Goal: Task Accomplishment & Management: Manage account settings

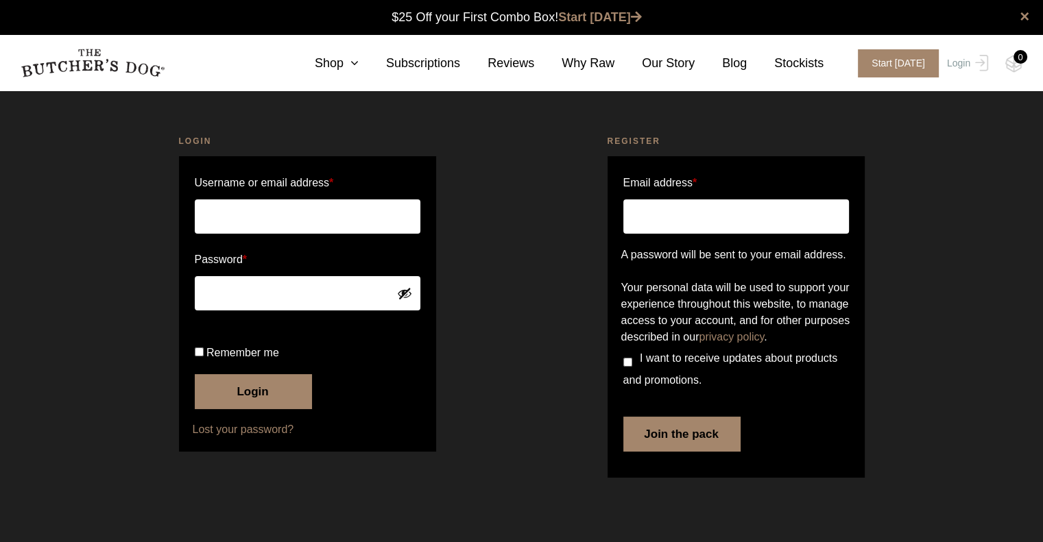
type input "Mel.paraggio@gmail.com"
click at [216, 358] on span "Remember me" at bounding box center [242, 353] width 73 height 12
click at [204, 356] on input "Remember me" at bounding box center [199, 352] width 9 height 9
checkbox input "true"
click at [406, 292] on button "Show password" at bounding box center [404, 293] width 15 height 15
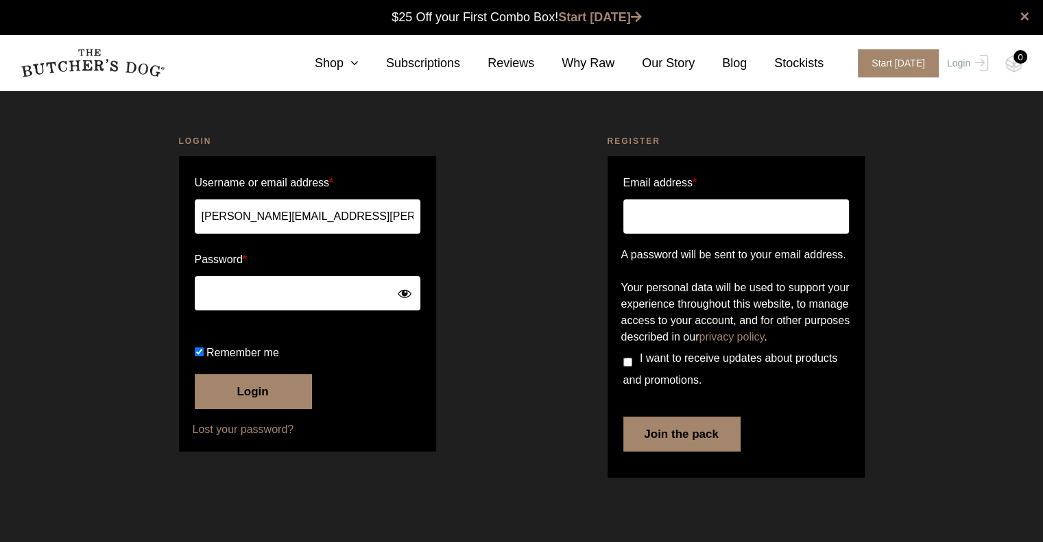
click at [262, 409] on button "Login" at bounding box center [253, 391] width 117 height 34
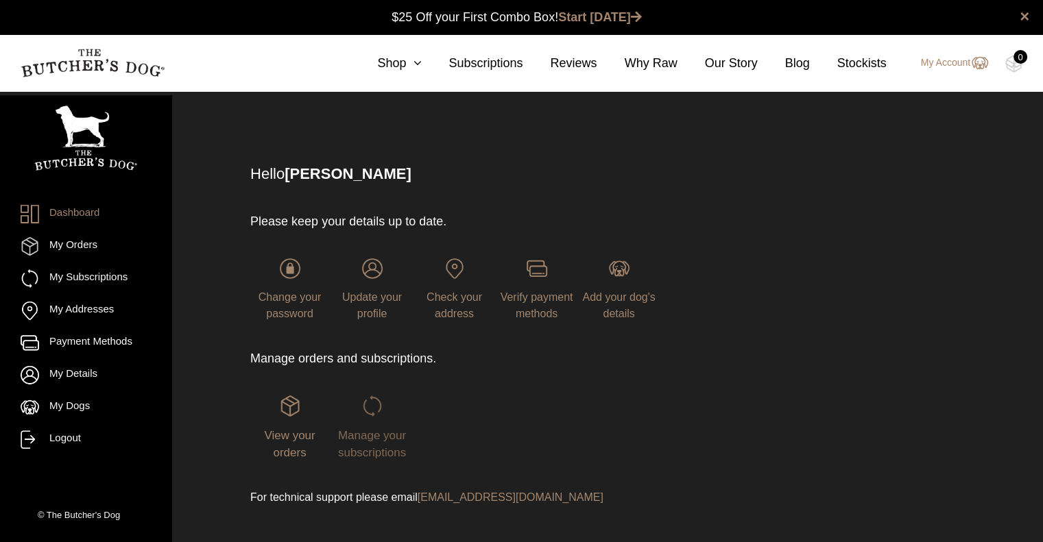
click at [365, 450] on span "Manage your subscriptions" at bounding box center [372, 444] width 68 height 31
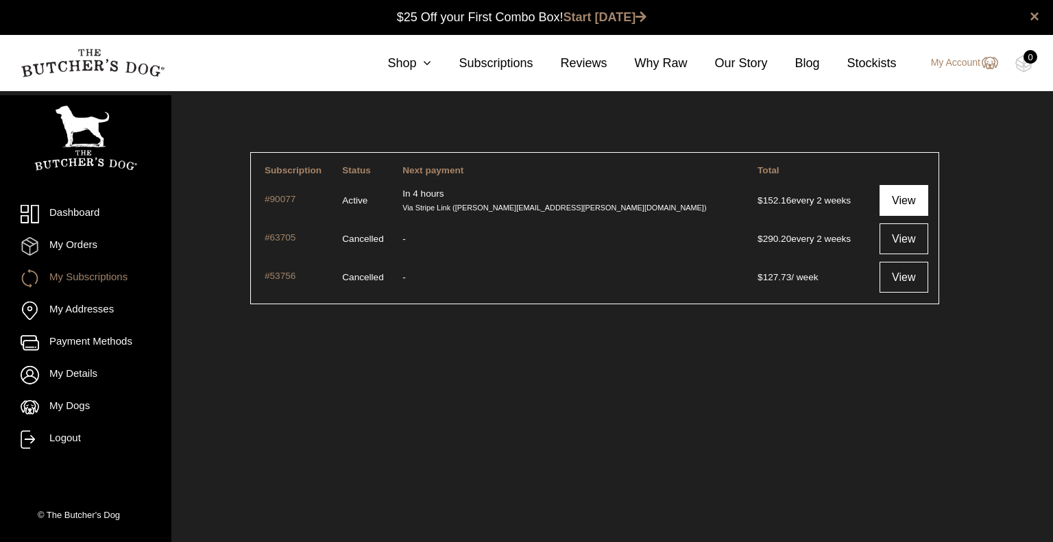
click at [897, 199] on link "View" at bounding box center [903, 200] width 49 height 31
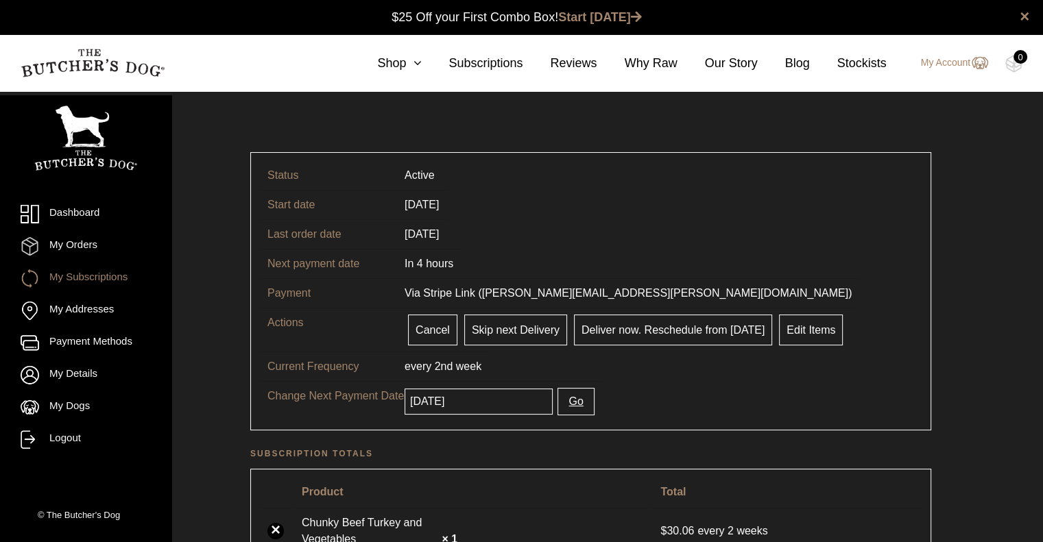
click at [557, 402] on button "Go" at bounding box center [575, 401] width 36 height 27
click at [565, 400] on button "Go" at bounding box center [575, 401] width 36 height 27
click at [502, 397] on input "2025-10-06" at bounding box center [478, 402] width 148 height 26
click at [500, 401] on input "2025-10-06" at bounding box center [478, 402] width 148 height 26
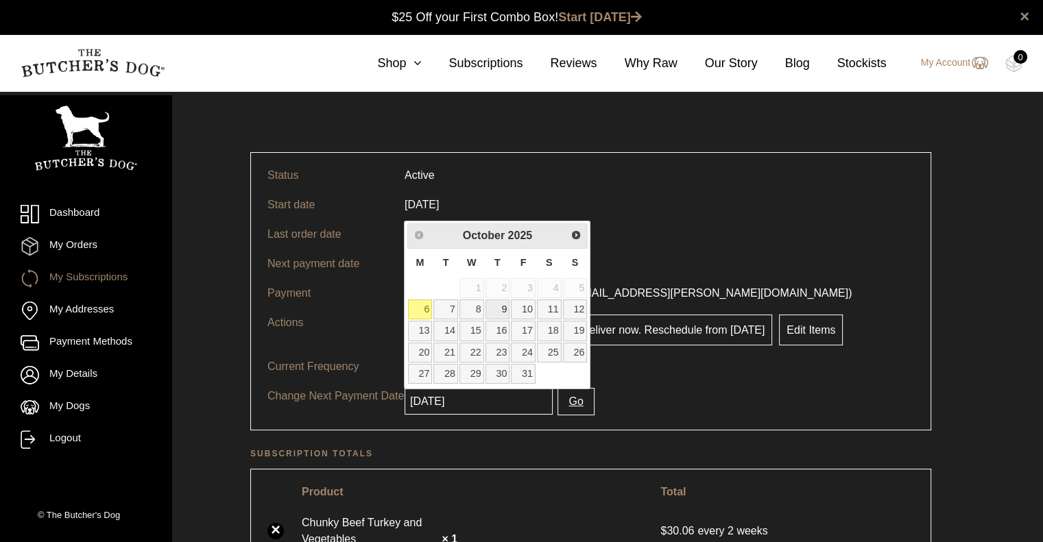
click at [500, 308] on link "9" at bounding box center [497, 310] width 25 height 20
type input "[DATE]"
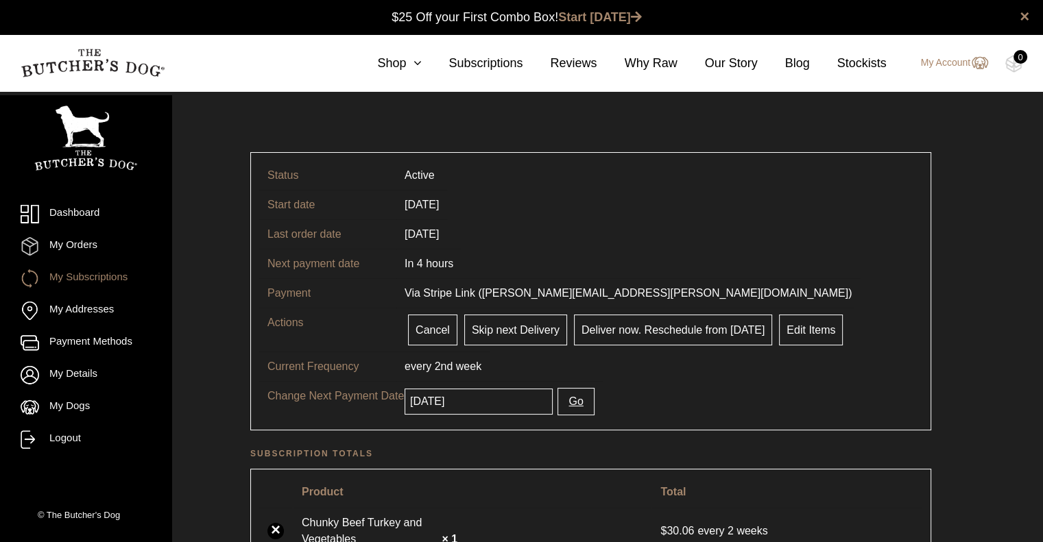
click at [563, 400] on button "Go" at bounding box center [575, 401] width 36 height 27
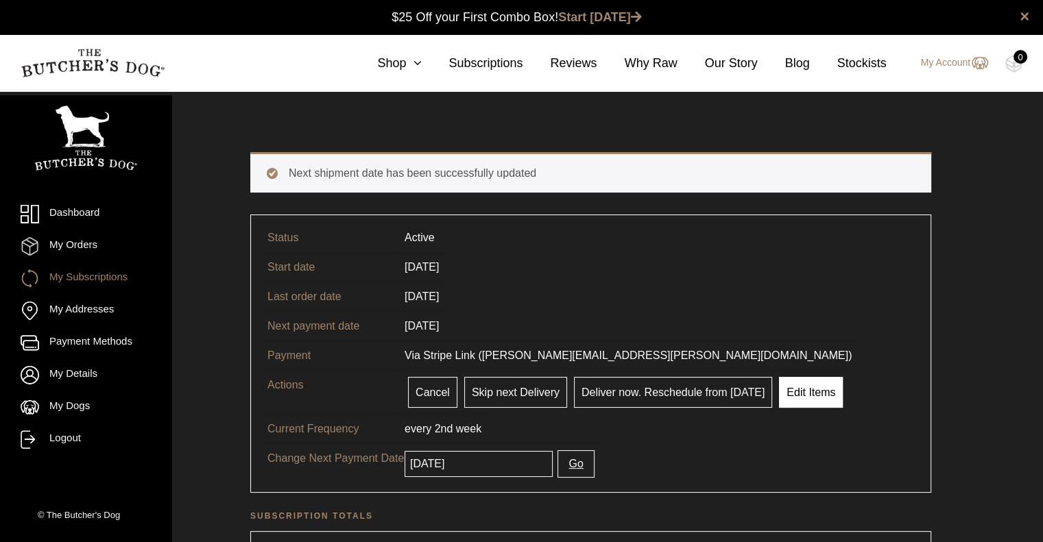
click at [783, 387] on link "Edit Items" at bounding box center [811, 392] width 64 height 31
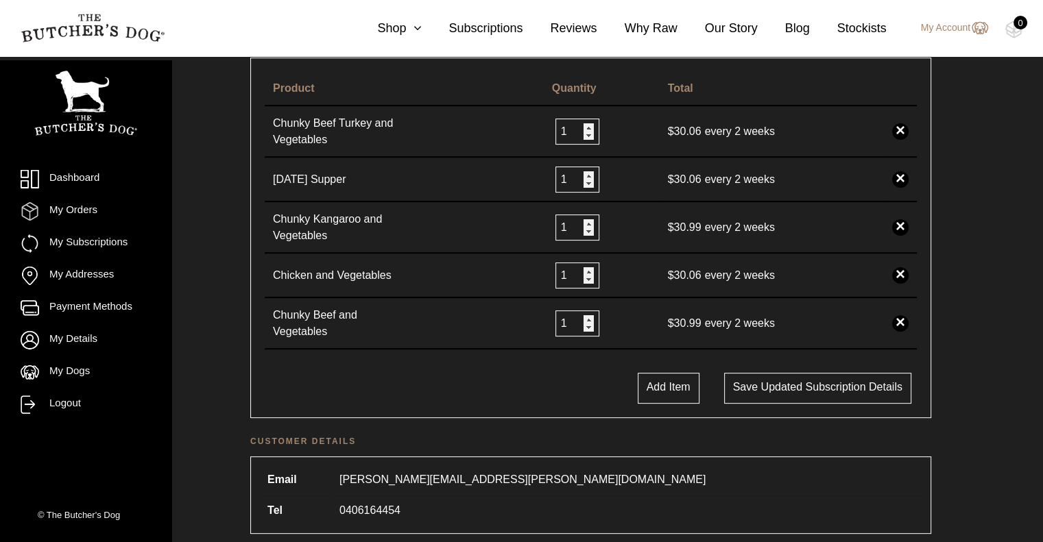
scroll to position [343, 0]
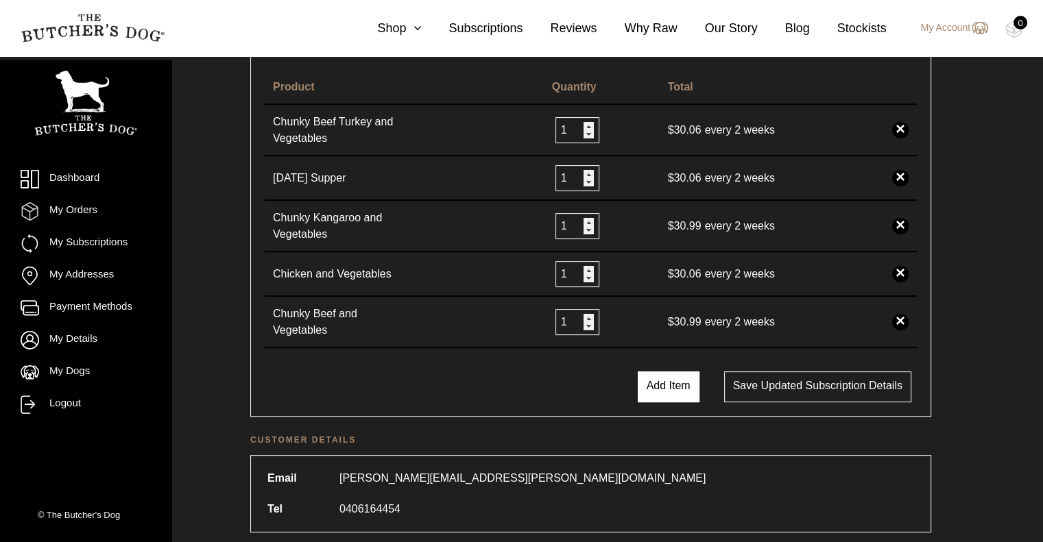
click at [669, 386] on button "Add Item" at bounding box center [668, 387] width 62 height 31
select select
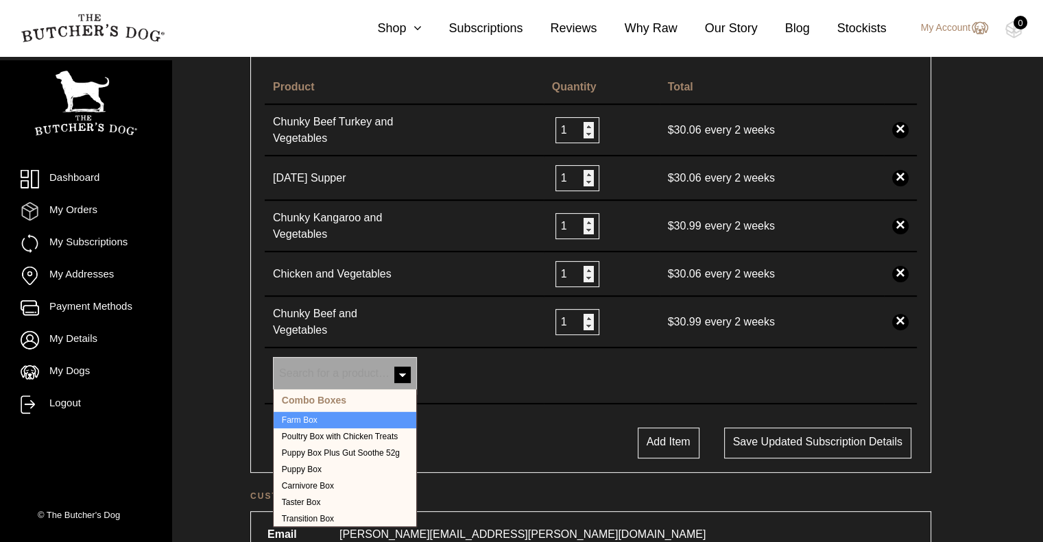
click at [381, 367] on span "Search for a product…" at bounding box center [334, 373] width 110 height 12
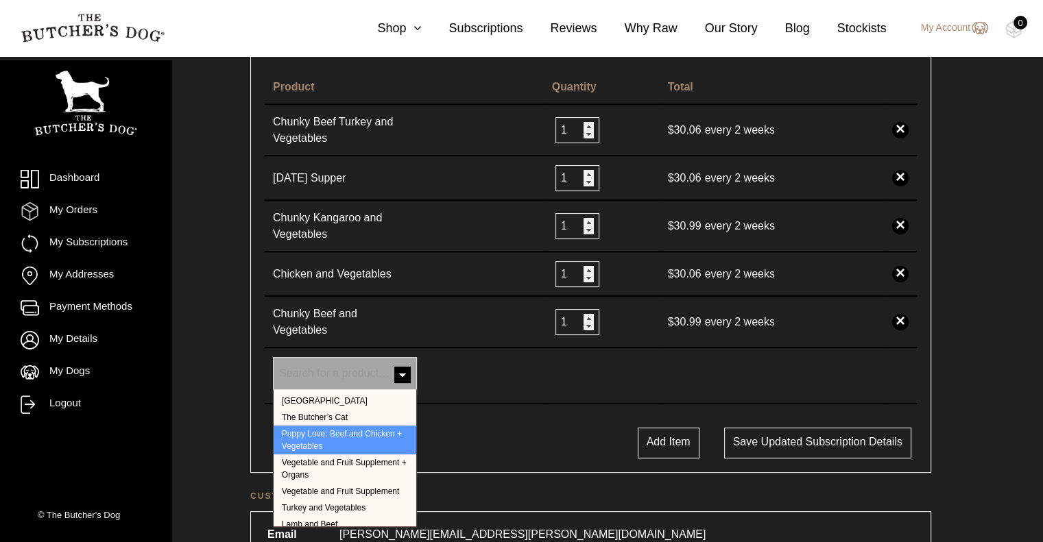
scroll to position [165, 0]
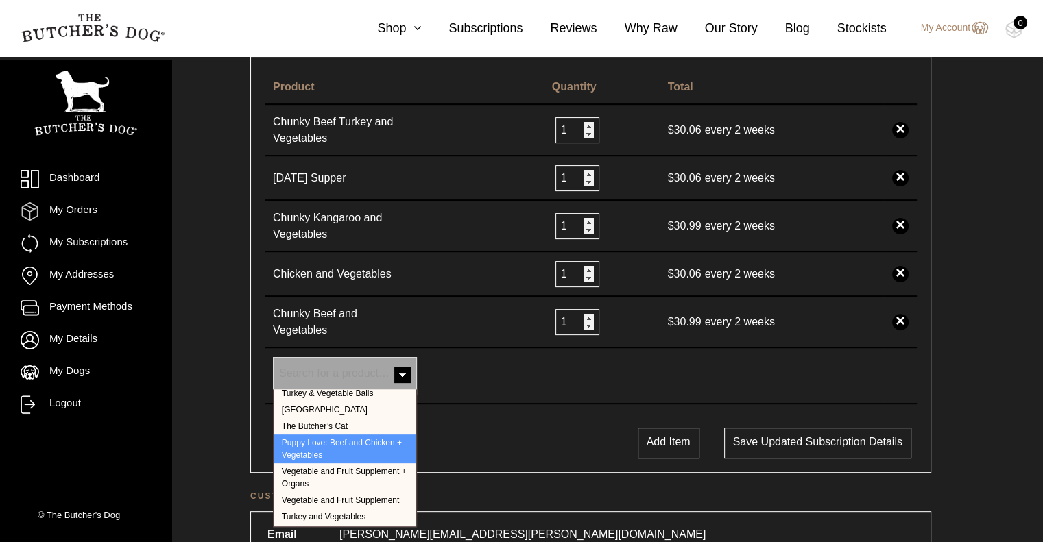
drag, startPoint x: 504, startPoint y: 430, endPoint x: 514, endPoint y: 418, distance: 15.1
click at [506, 428] on div "Add Item Save updated subscription details" at bounding box center [591, 443] width 666 height 31
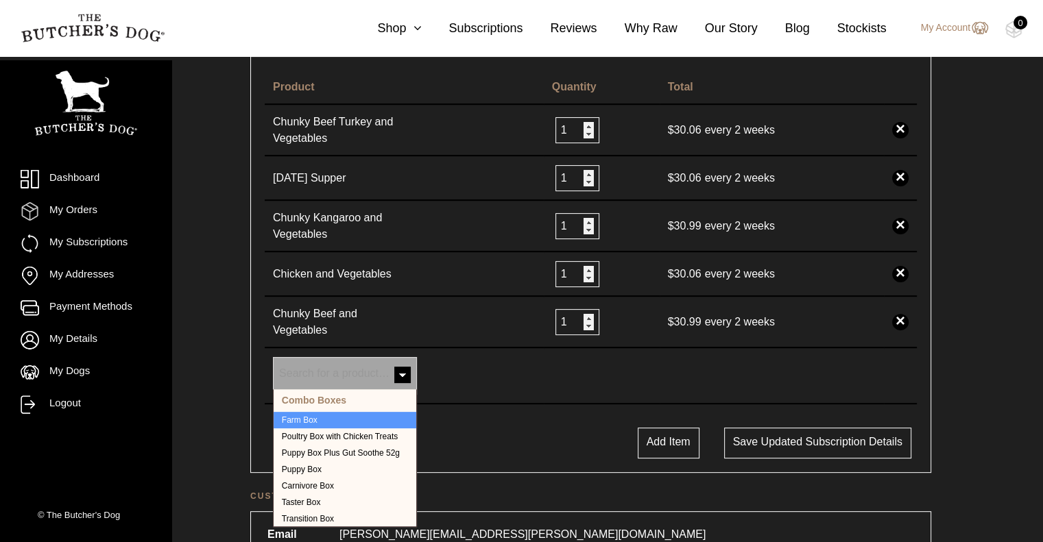
click at [326, 373] on span "Search for a product…" at bounding box center [334, 373] width 110 height 12
click at [421, 25] on icon at bounding box center [413, 28] width 15 height 12
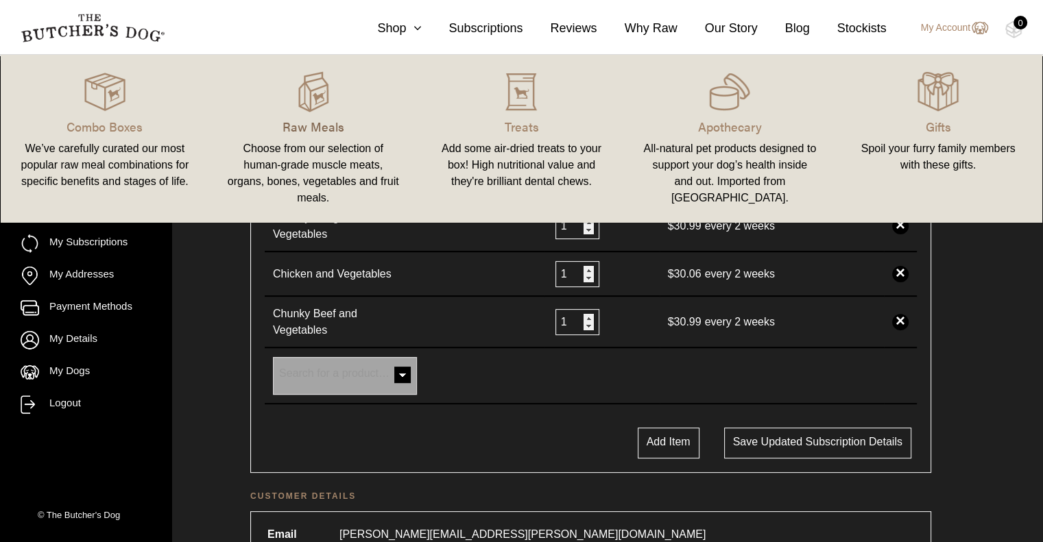
click at [326, 125] on p "Raw Meals" at bounding box center [313, 126] width 175 height 19
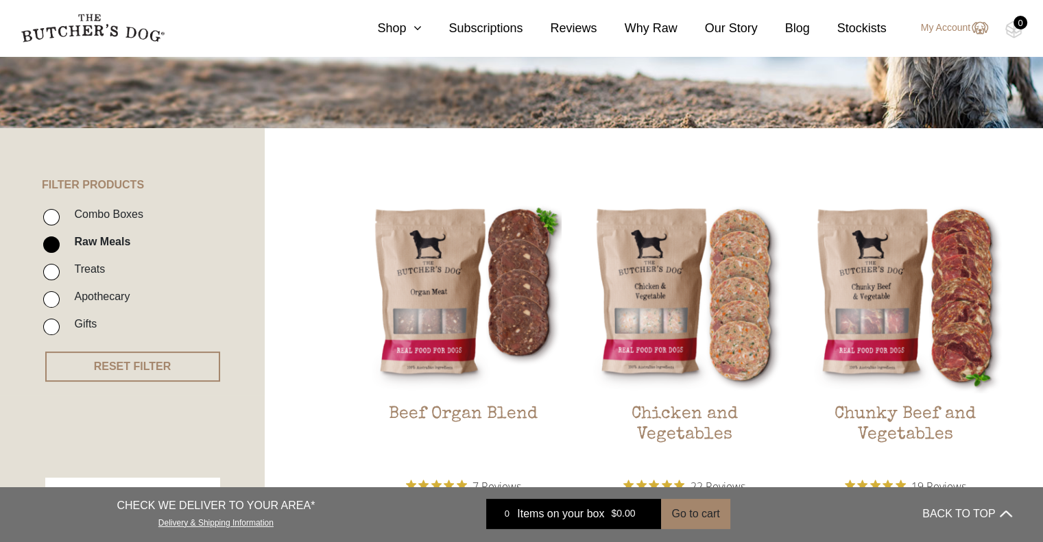
scroll to position [206, 0]
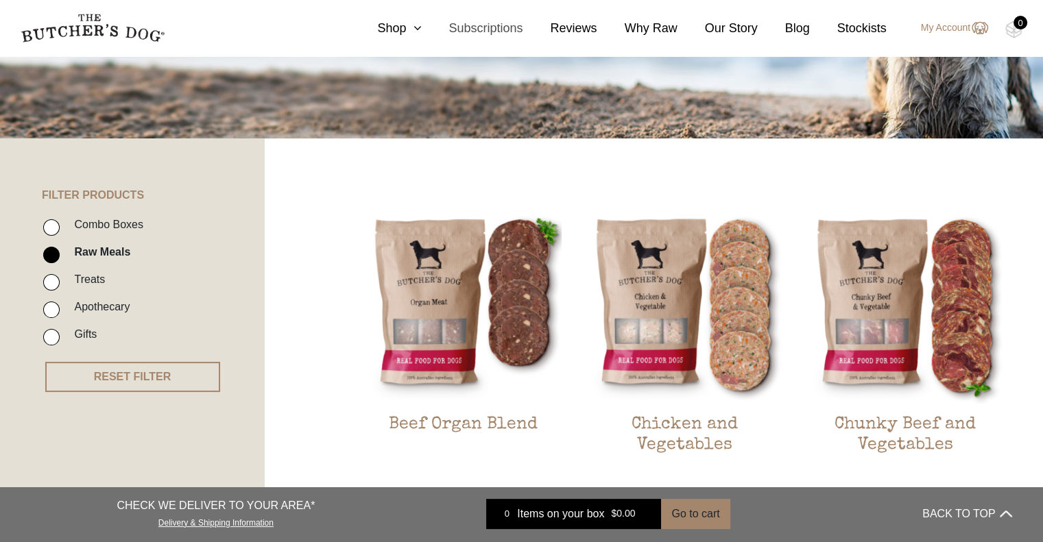
click at [487, 19] on link "Subscriptions" at bounding box center [471, 28] width 101 height 19
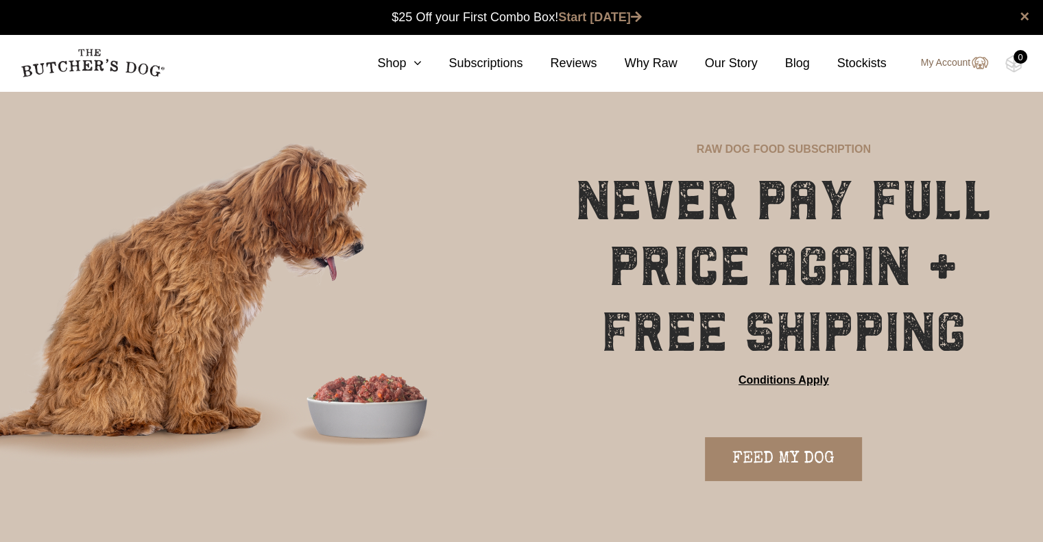
click at [943, 69] on link "My Account" at bounding box center [947, 63] width 81 height 16
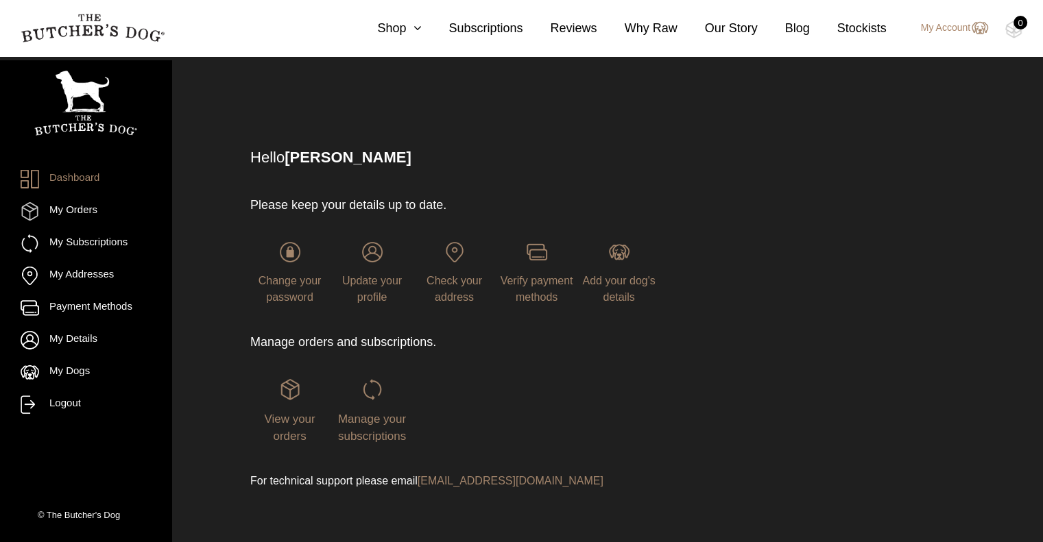
scroll to position [25, 0]
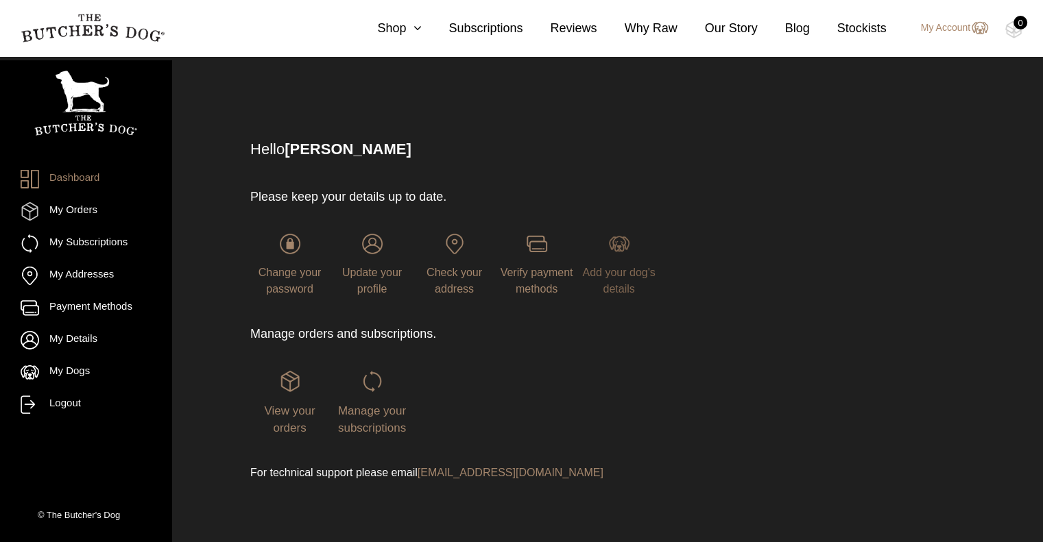
click at [624, 276] on span "Add your dog's details" at bounding box center [618, 281] width 73 height 28
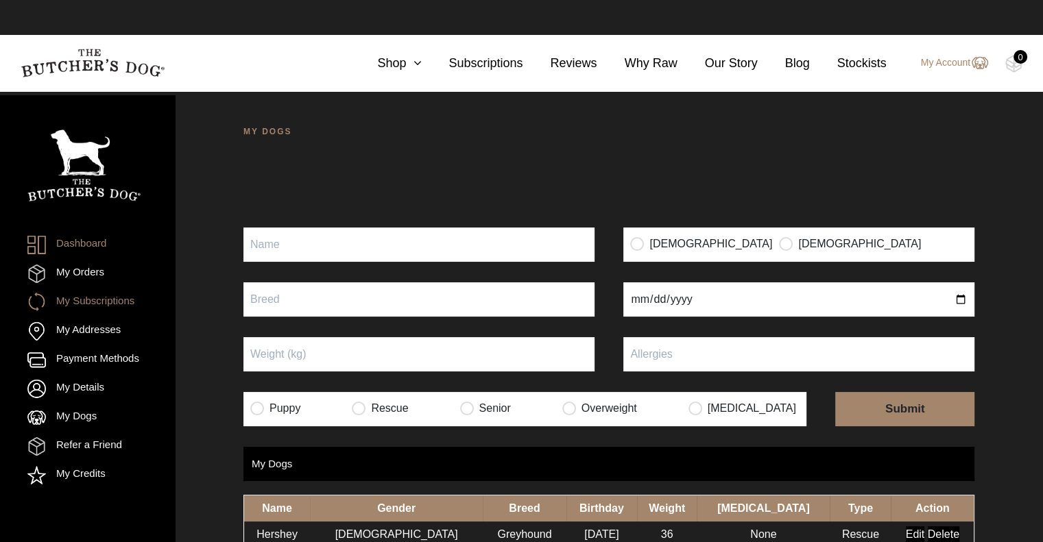
click at [99, 304] on link "My Subscriptions" at bounding box center [80, 302] width 107 height 19
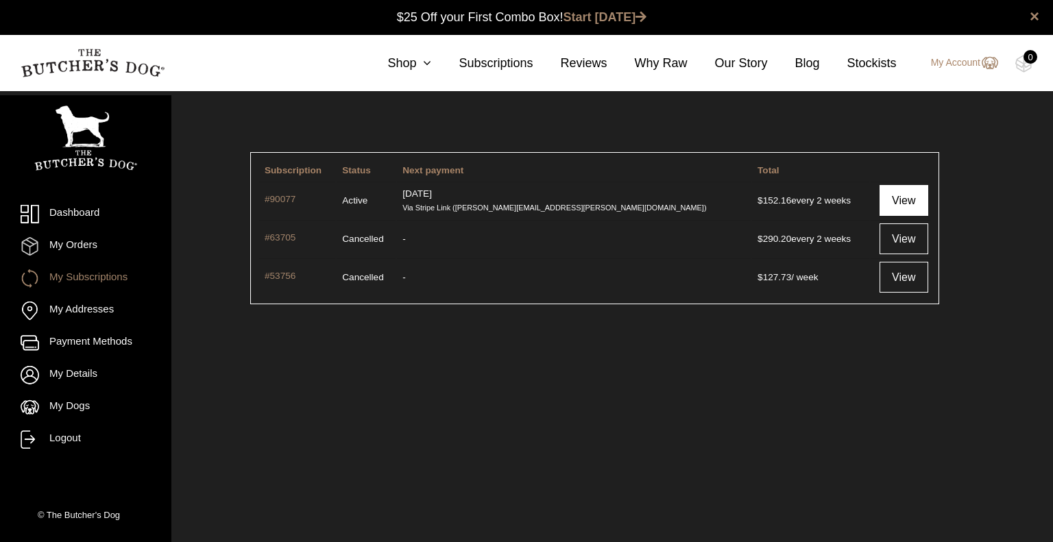
click at [879, 205] on link "View" at bounding box center [903, 200] width 49 height 31
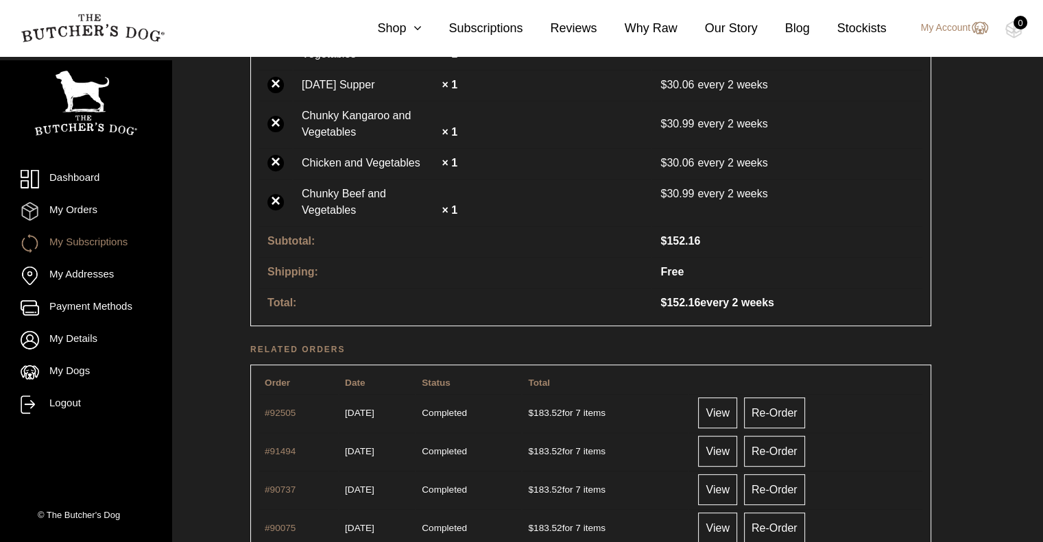
scroll to position [411, 0]
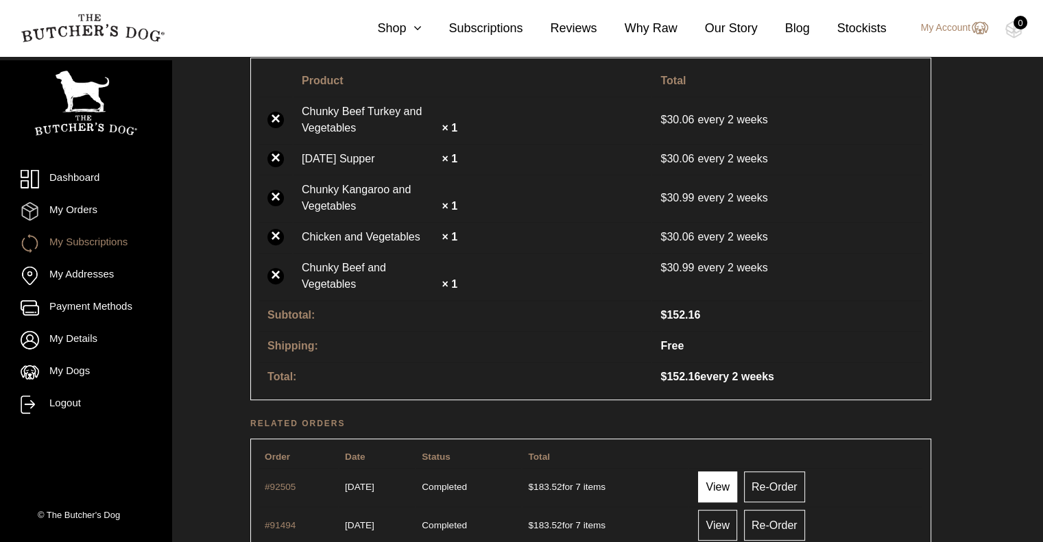
click at [736, 482] on link "View" at bounding box center [717, 487] width 38 height 31
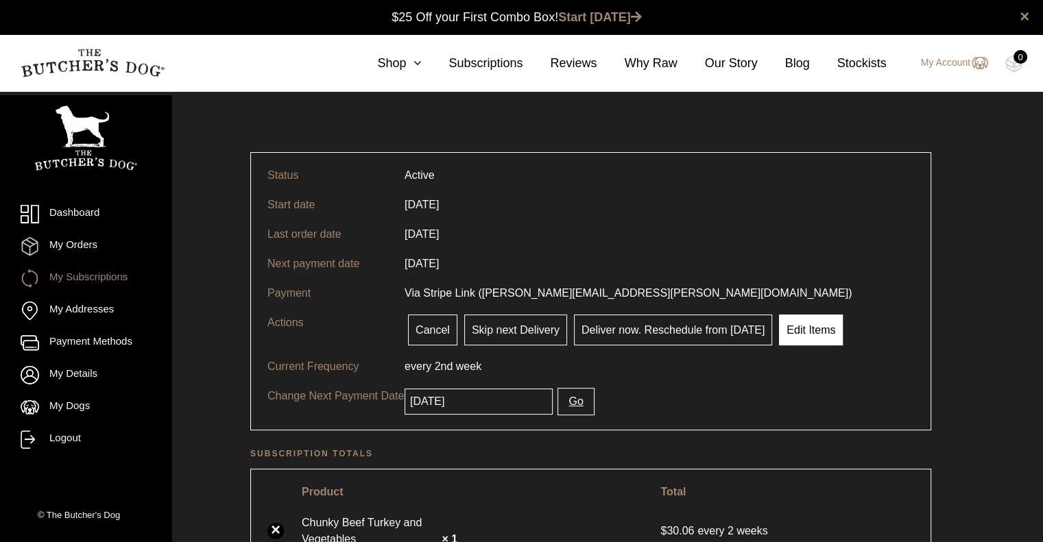
click at [810, 334] on link "Edit Items" at bounding box center [811, 330] width 64 height 31
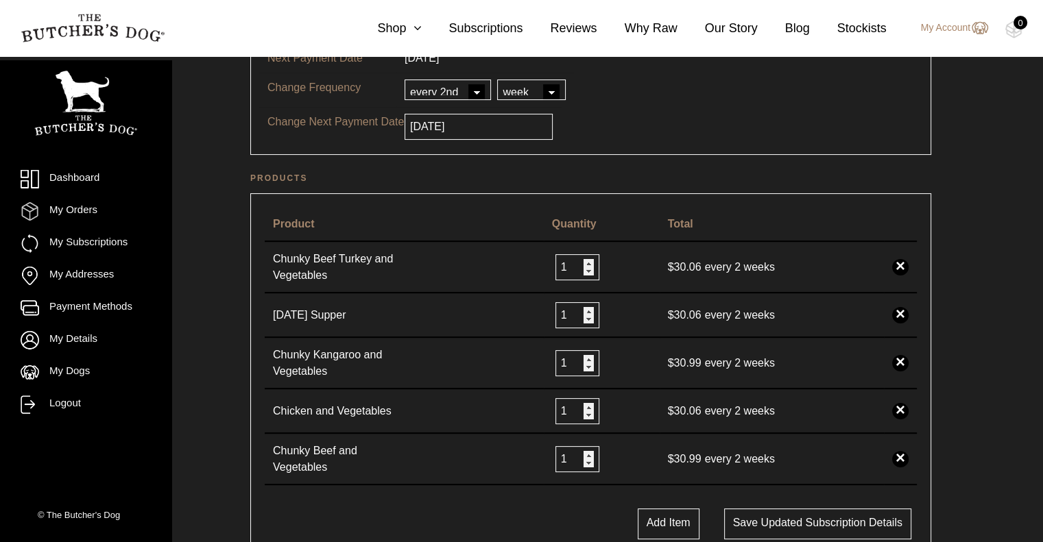
scroll to position [343, 0]
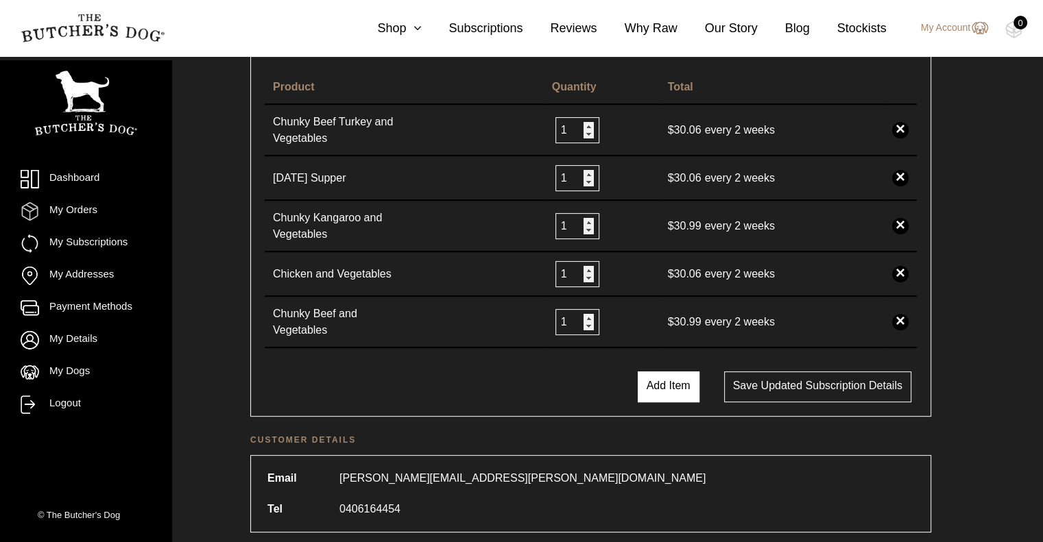
click at [649, 374] on button "Add Item" at bounding box center [668, 387] width 62 height 31
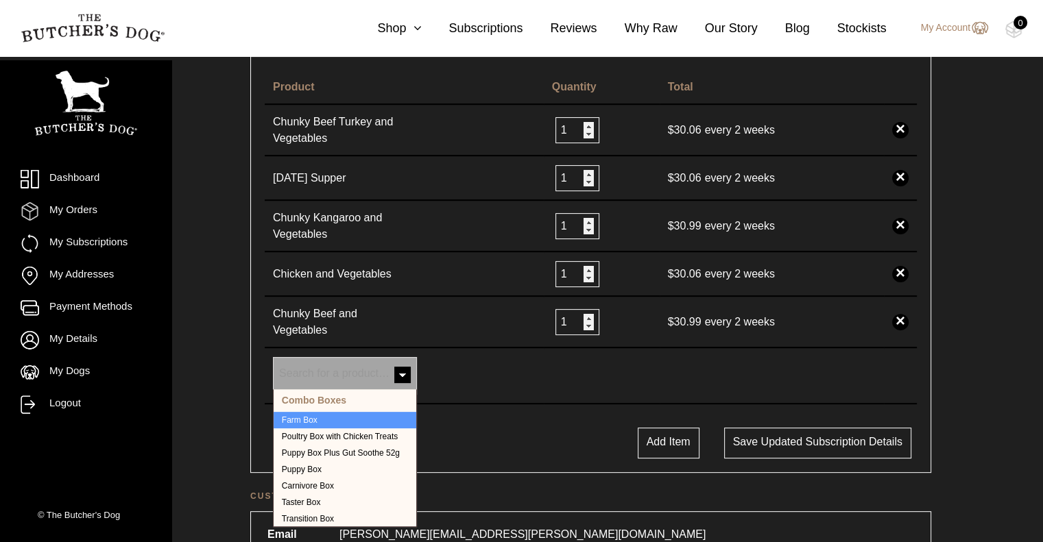
click at [400, 367] on span at bounding box center [402, 376] width 27 height 27
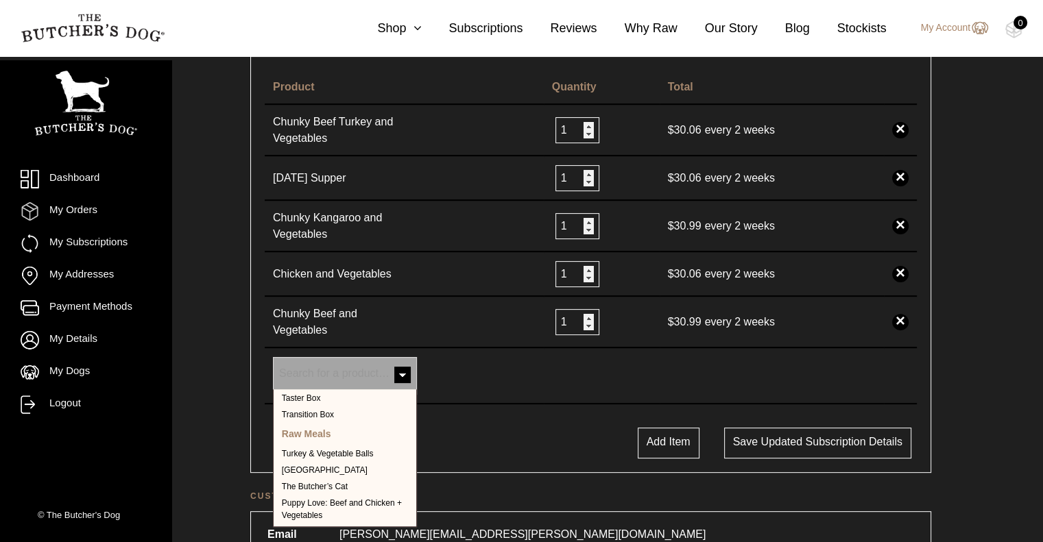
scroll to position [137, 0]
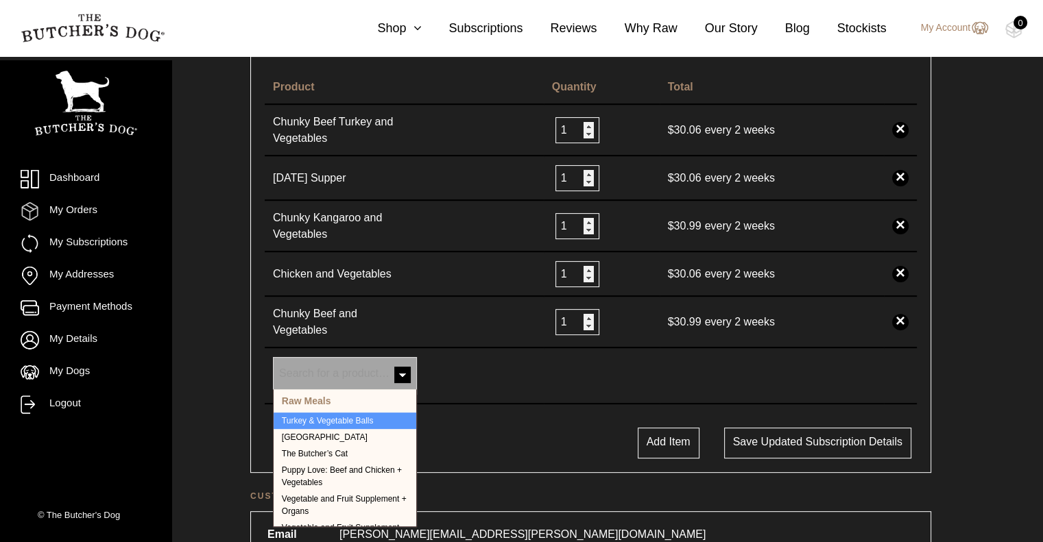
select select "27026"
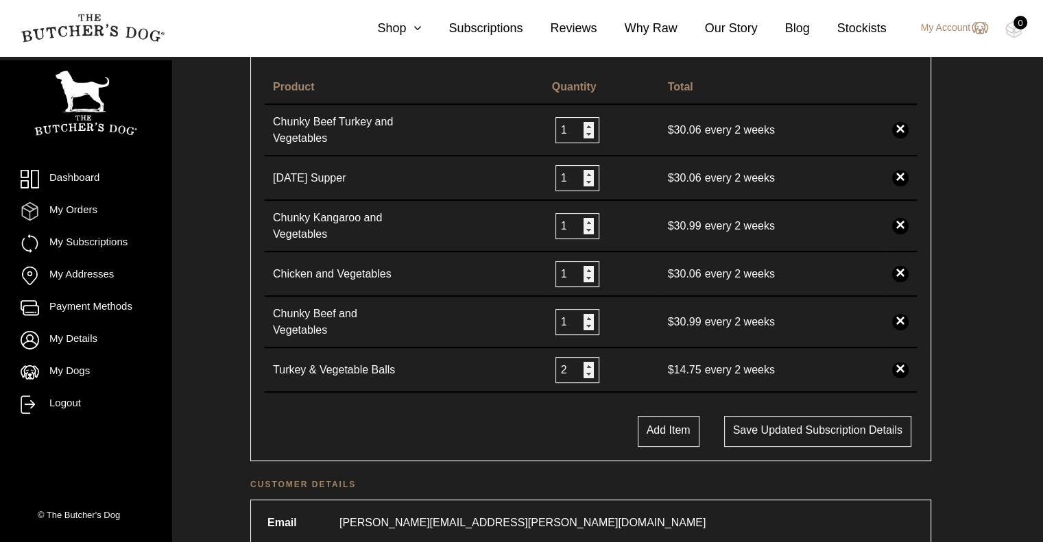
type input "2"
click at [592, 358] on input "2" at bounding box center [577, 370] width 44 height 26
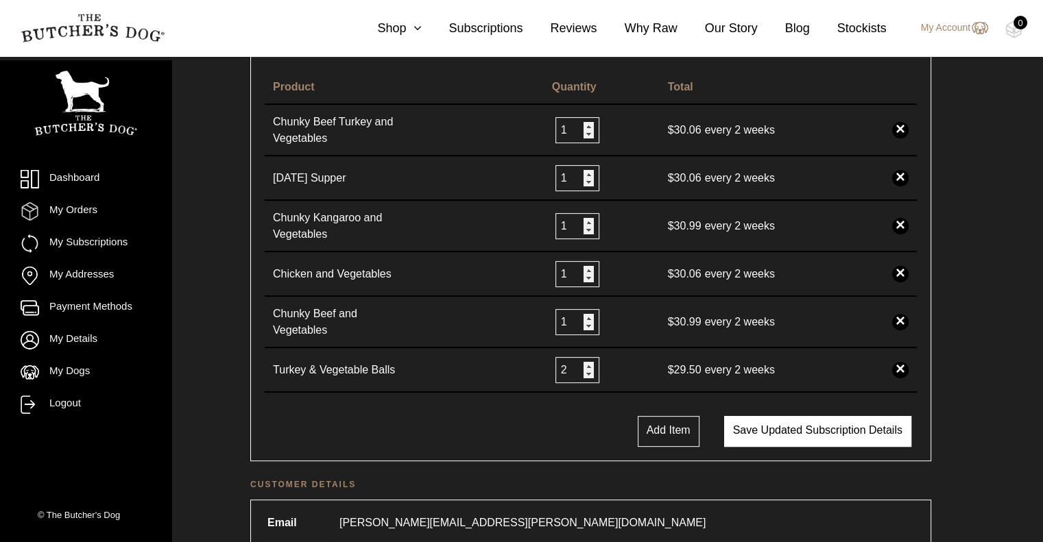
click at [753, 424] on button "Save updated subscription details" at bounding box center [817, 431] width 187 height 31
